Goal: Information Seeking & Learning: Learn about a topic

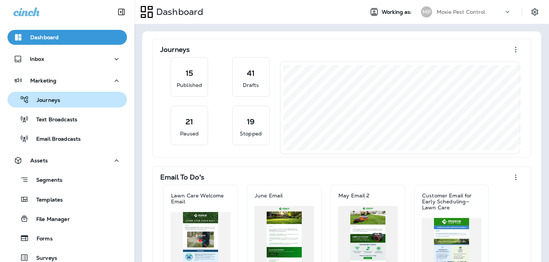
click at [82, 96] on div "Journeys" at bounding box center [67, 99] width 114 height 11
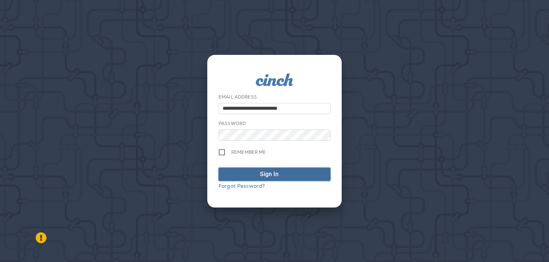
click at [274, 176] on div "Sign In" at bounding box center [269, 174] width 19 height 9
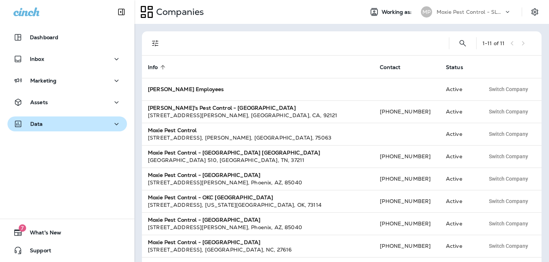
click at [88, 125] on div "Data" at bounding box center [67, 124] width 108 height 9
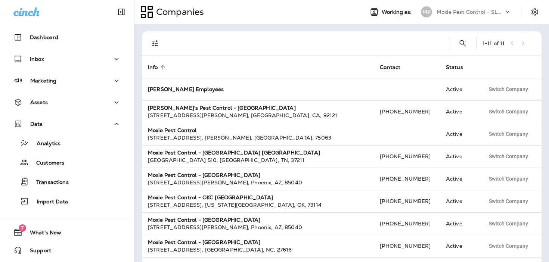
click at [455, 19] on div "MP Moxie Pest Control - SLC STG PHL" at bounding box center [466, 11] width 99 height 15
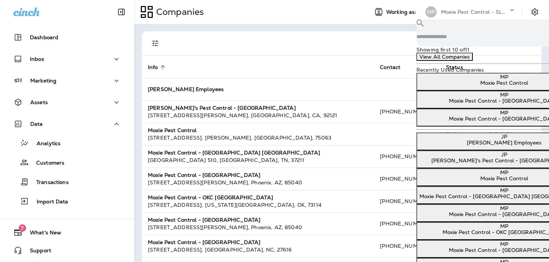
click at [449, 86] on p "Moxie Pest Control" at bounding box center [504, 83] width 169 height 6
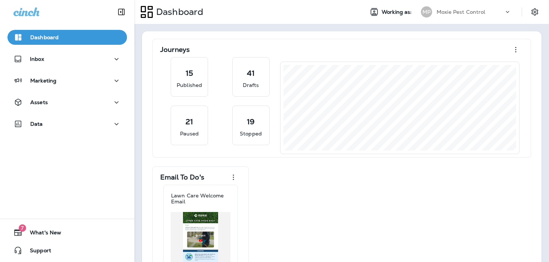
click at [355, 31] on div "You are now working as Moxie Pest Control Go to Companies Continue to Dashboard" at bounding box center [274, 15] width 549 height 31
click at [487, 26] on p "Continue to Dashboard" at bounding box center [516, 23] width 59 height 6
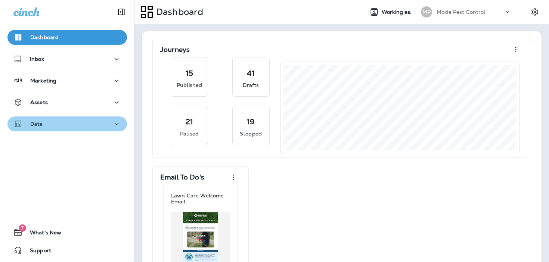
click at [64, 122] on div "Data" at bounding box center [67, 124] width 108 height 9
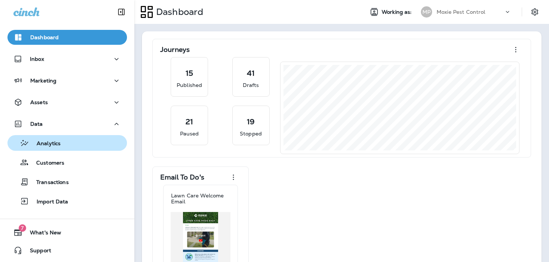
click at [61, 146] on div "Analytics" at bounding box center [67, 142] width 114 height 11
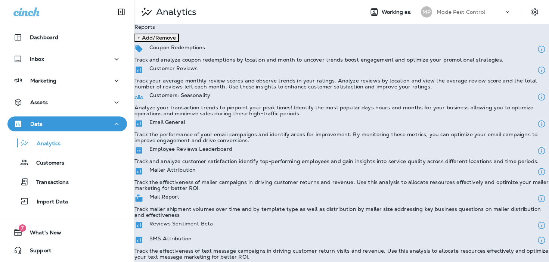
click at [76, 125] on div "Data" at bounding box center [67, 124] width 108 height 9
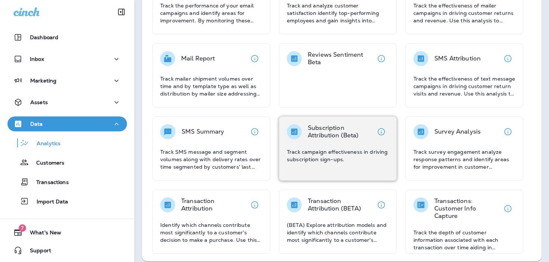
scroll to position [168, 0]
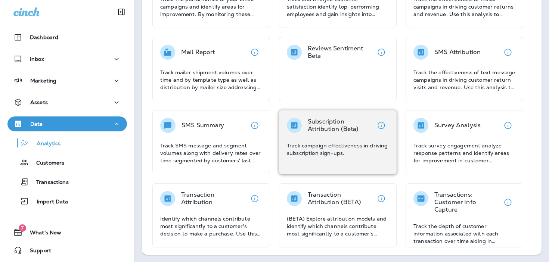
click at [319, 134] on div "Subscription Attribution (Beta) Track campaign effectiveness in driving subscri…" at bounding box center [338, 137] width 102 height 39
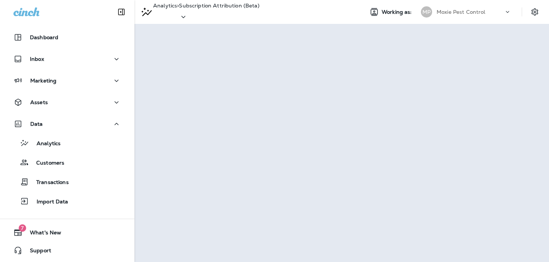
click at [259, 9] on p "Subscription Attribution (Beta)" at bounding box center [219, 6] width 80 height 6
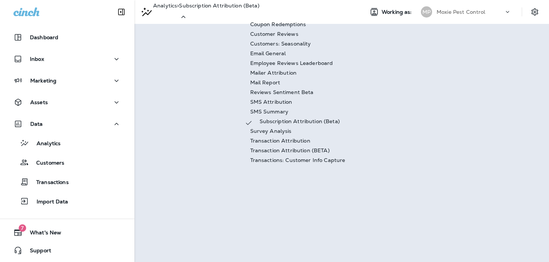
click at [269, 148] on div "Transaction Attribution" at bounding box center [294, 143] width 101 height 10
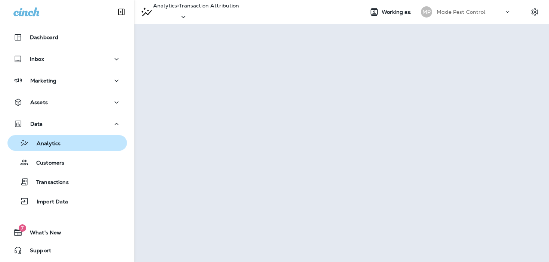
click at [79, 141] on div "Analytics" at bounding box center [67, 142] width 114 height 11
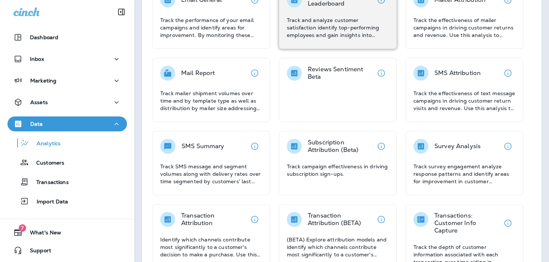
scroll to position [155, 0]
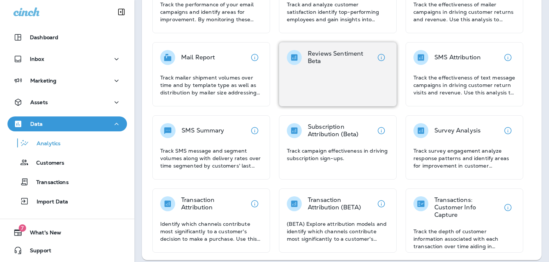
scroll to position [168, 0]
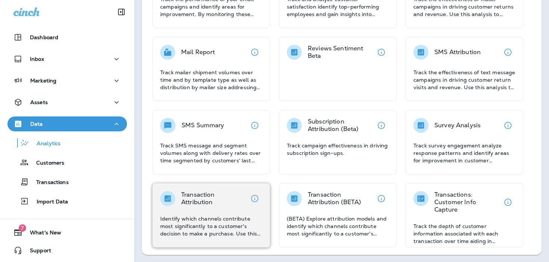
click at [211, 204] on p "Transaction Attribution" at bounding box center [214, 198] width 66 height 15
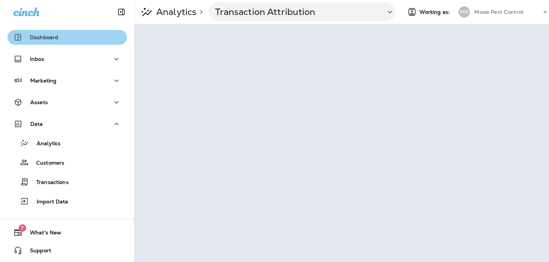
click at [72, 36] on div "Dashboard" at bounding box center [67, 37] width 108 height 9
